Goal: Task Accomplishment & Management: Manage account settings

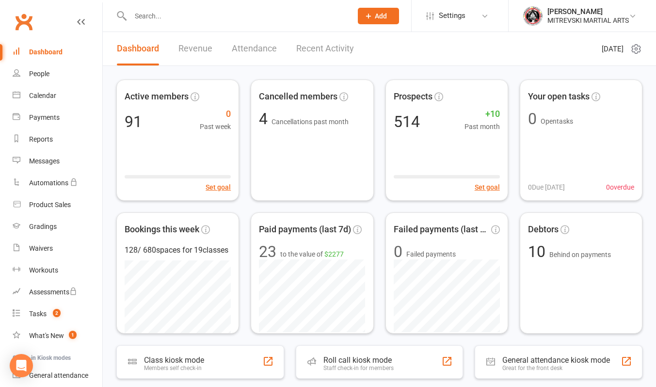
click at [326, 52] on link "Recent Activity" at bounding box center [325, 48] width 58 height 33
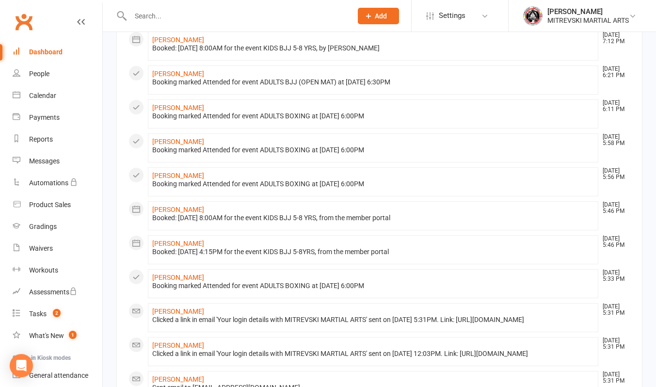
scroll to position [388, 0]
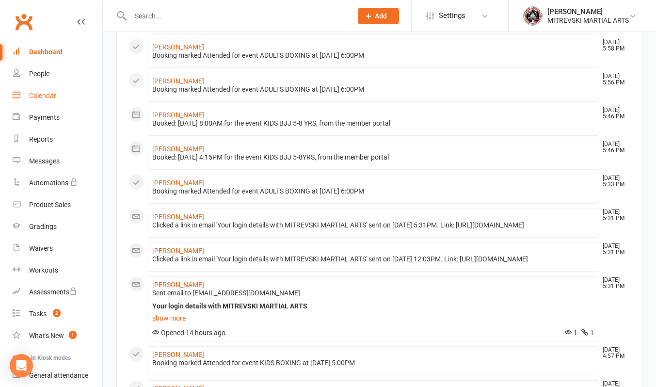
click at [43, 97] on div "Calendar" at bounding box center [42, 96] width 27 height 8
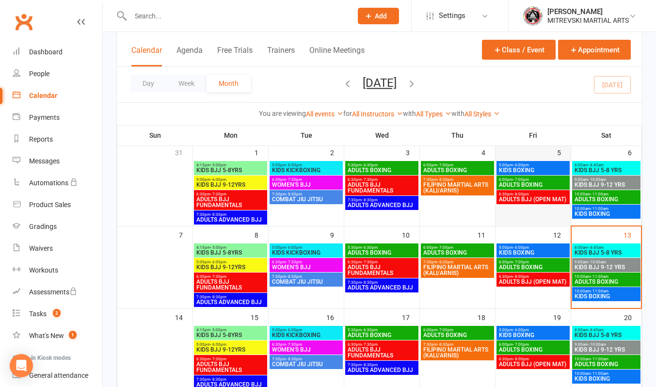
scroll to position [97, 0]
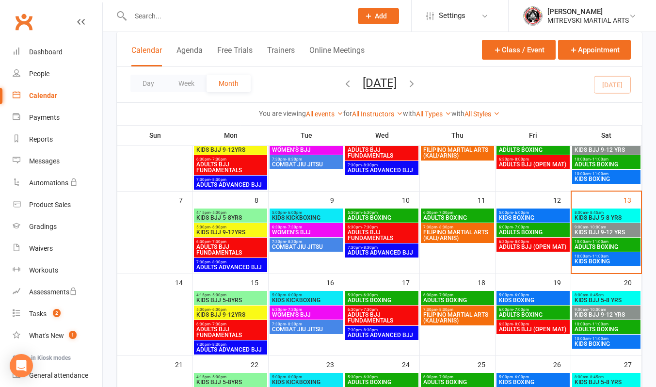
click at [602, 218] on span "KIDS BJJ 5-8 YRS" at bounding box center [606, 218] width 65 height 6
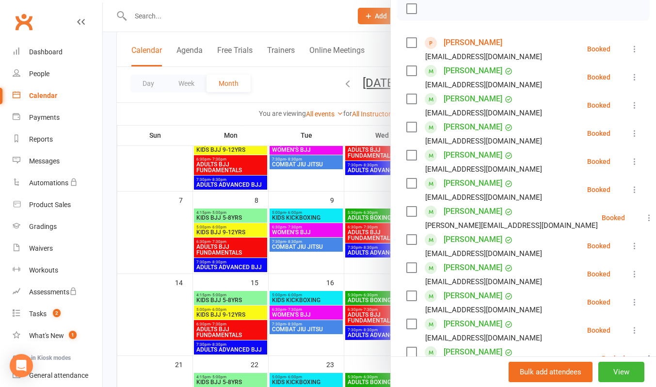
scroll to position [49, 0]
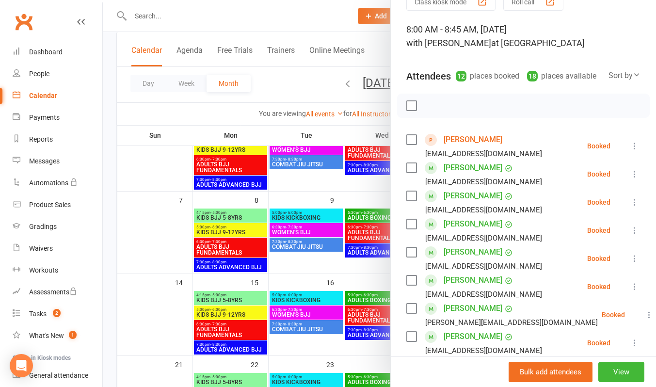
click at [630, 151] on icon at bounding box center [635, 146] width 10 height 10
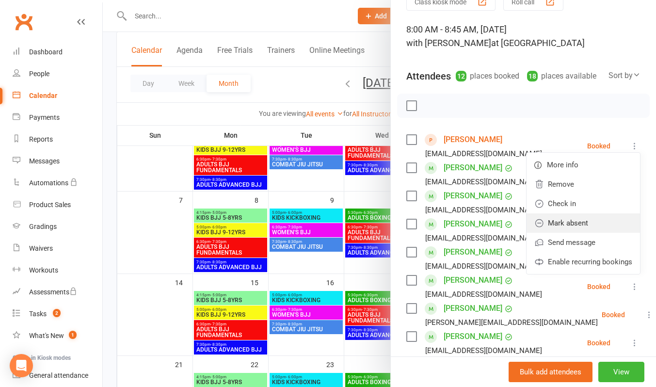
click at [588, 233] on link "Mark absent" at bounding box center [584, 222] width 114 height 19
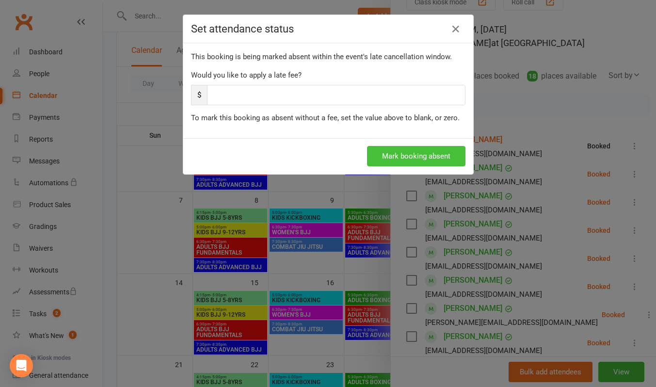
click at [433, 164] on button "Mark booking absent" at bounding box center [416, 156] width 98 height 20
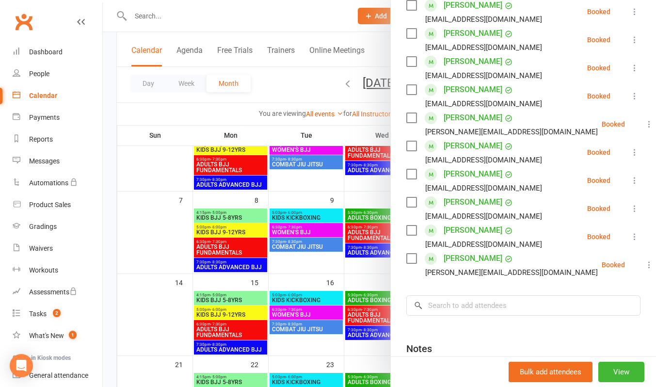
scroll to position [243, 0]
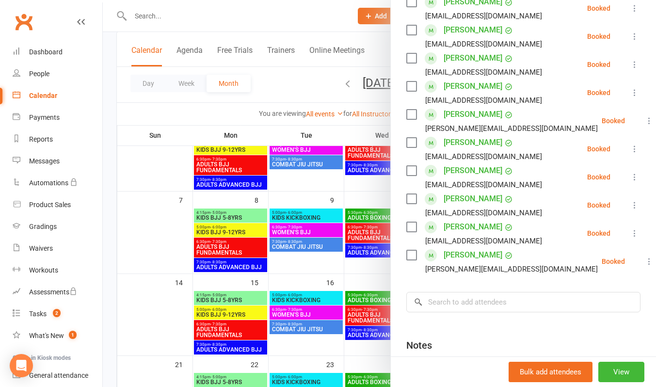
click at [318, 17] on div at bounding box center [380, 193] width 554 height 387
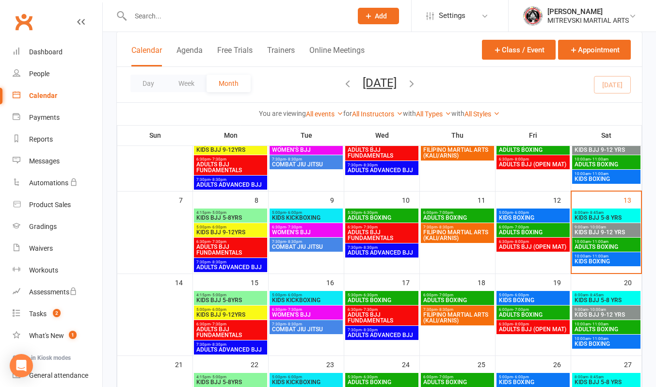
click at [593, 232] on span "KIDS BJJ 9-12 YRS" at bounding box center [606, 232] width 65 height 6
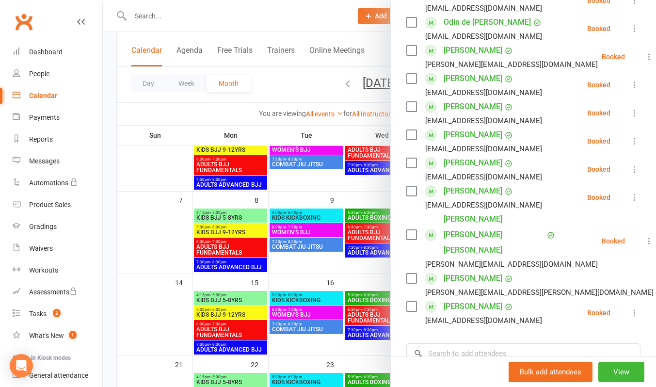
scroll to position [0, 0]
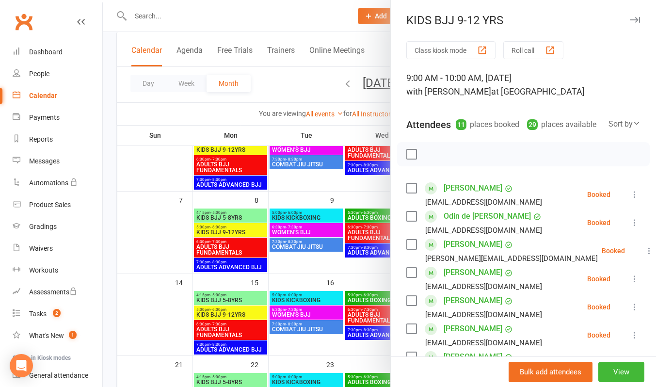
drag, startPoint x: 301, startPoint y: 12, endPoint x: 307, endPoint y: 26, distance: 15.2
click at [301, 15] on div at bounding box center [380, 193] width 554 height 387
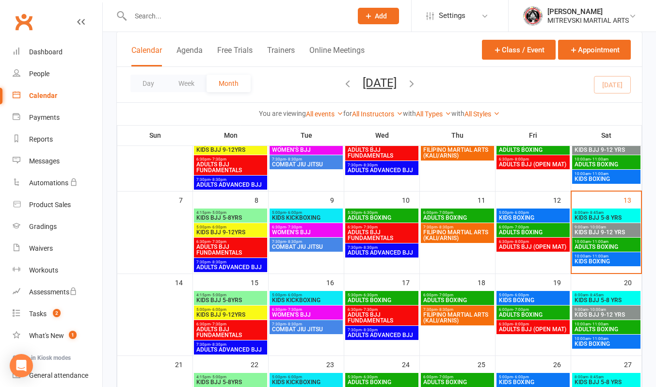
click at [598, 247] on span "ADULTS BOXING" at bounding box center [606, 247] width 65 height 6
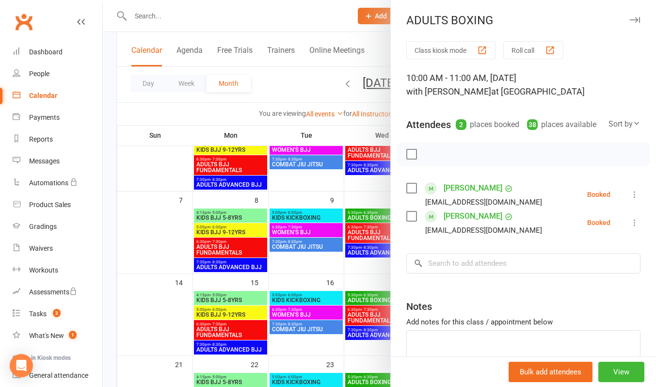
click at [308, 8] on div at bounding box center [380, 193] width 554 height 387
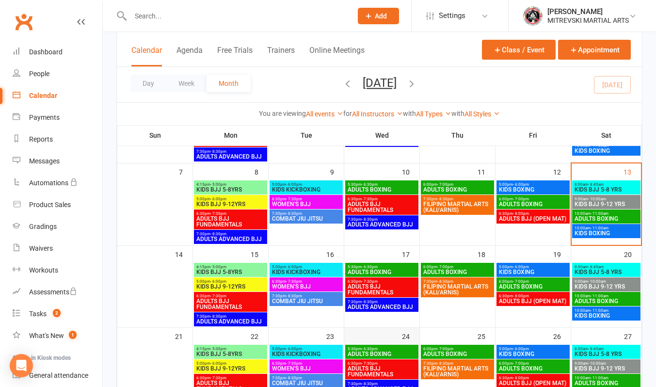
scroll to position [194, 0]
